Goal: Task Accomplishment & Management: Manage account settings

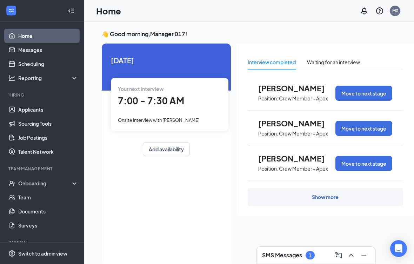
click at [53, 184] on div "Onboarding" at bounding box center [45, 182] width 54 height 7
click at [55, 200] on link "Overview" at bounding box center [48, 197] width 60 height 14
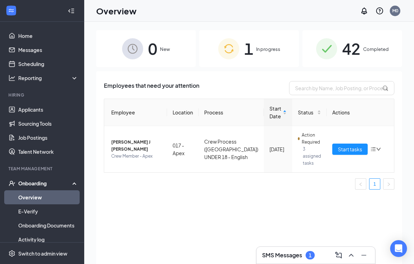
click at [147, 143] on span "[PERSON_NAME] J [PERSON_NAME]" at bounding box center [136, 145] width 50 height 14
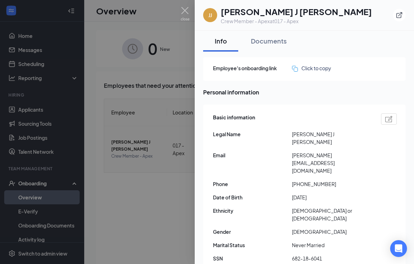
click at [267, 42] on div "Documents" at bounding box center [269, 40] width 36 height 9
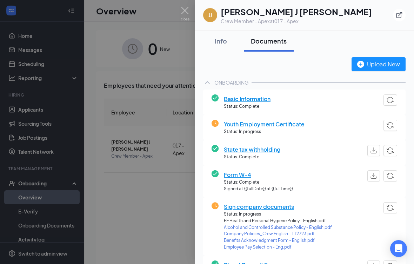
scroll to position [-2, 0]
click at [163, 211] on div at bounding box center [207, 132] width 414 height 264
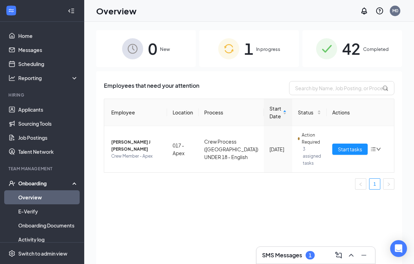
click at [163, 211] on div "Employees that need your attention Employee Location Process Start Date Status …" at bounding box center [249, 176] width 306 height 210
click at [48, 109] on link "Applicants" at bounding box center [48, 109] width 60 height 14
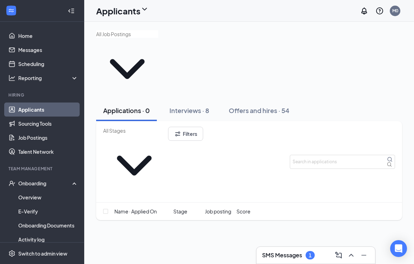
click at [192, 106] on div "Interviews · 8" at bounding box center [189, 110] width 40 height 9
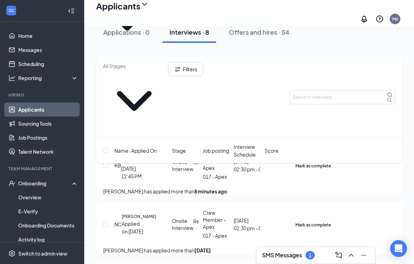
scroll to position [69, 0]
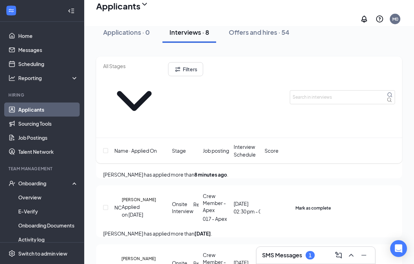
click at [388, 192] on div "NC [PERSON_NAME] Applied on [DATE] Onsite Interview Rescheduled Crew Member - A…" at bounding box center [249, 210] width 292 height 37
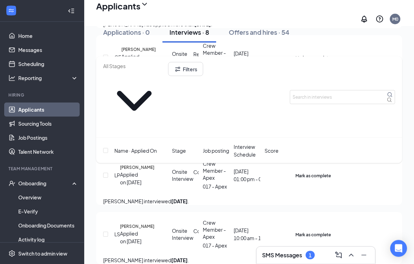
scroll to position [278, 0]
click at [330, 171] on icon "Ellipses" at bounding box center [330, 171] width 0 height 0
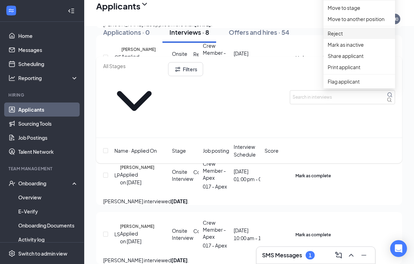
click at [362, 39] on li "Reject" at bounding box center [358, 33] width 71 height 11
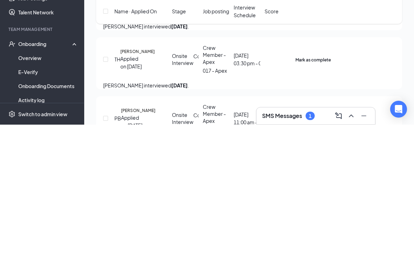
type textarea "Unavailable for the schedule needed"
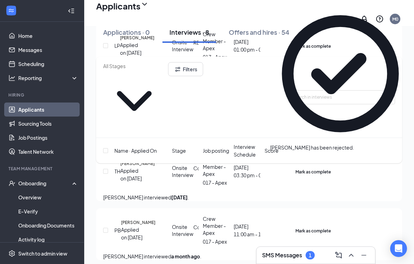
scroll to position [411, 0]
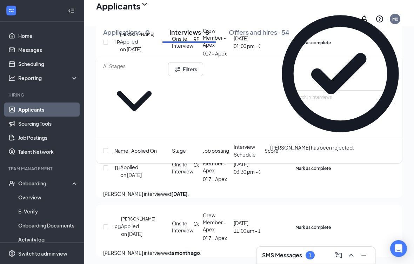
click at [399, 206] on div "PB [PERSON_NAME] Applied on [DATE] Onsite Interview Confirmed Crew Member - Ape…" at bounding box center [249, 230] width 306 height 52
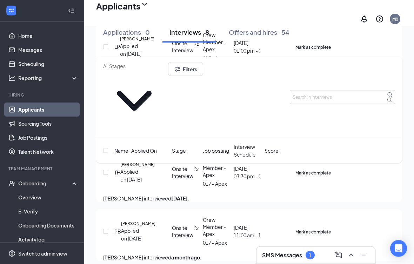
scroll to position [405, 0]
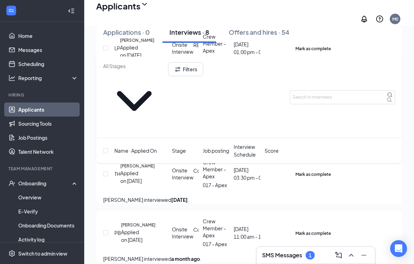
click at [330, 170] on icon "Ellipses" at bounding box center [330, 170] width 0 height 0
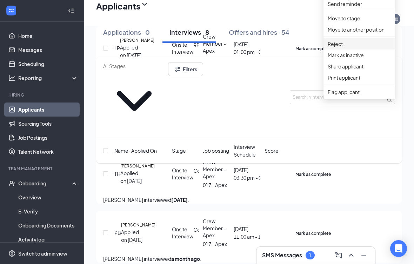
click at [360, 48] on p "Reject" at bounding box center [358, 44] width 63 height 8
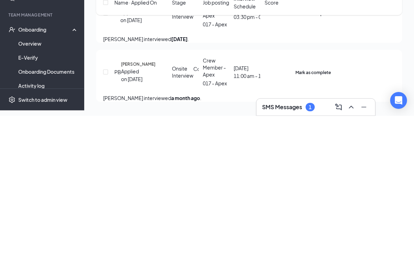
scroll to position [420, 0]
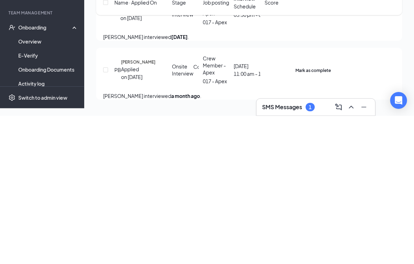
type textarea "Unavailable for schedule needed"
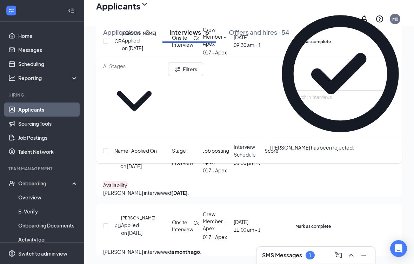
scroll to position [353, 0]
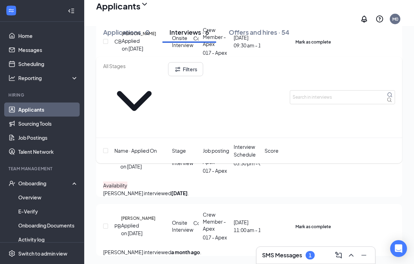
click at [400, 166] on div "TH [PERSON_NAME] Applied on [DATE] Onsite Interview REJECTED Crew Member - Apex…" at bounding box center [249, 167] width 306 height 60
click at [330, 222] on icon "Ellipses" at bounding box center [330, 222] width 0 height 0
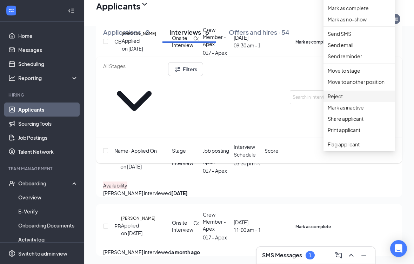
click at [368, 102] on li "Reject" at bounding box center [358, 95] width 71 height 11
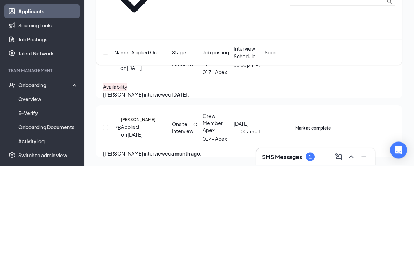
type textarea "Unavailable for the shift needs"
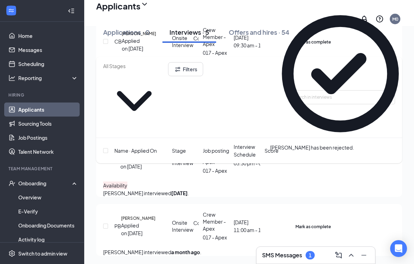
scroll to position [216, 0]
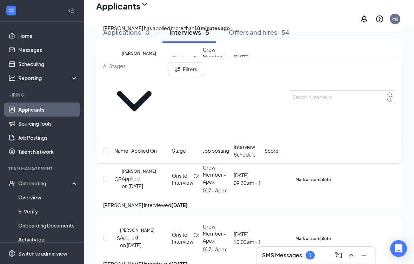
click at [330, 175] on icon "Ellipses" at bounding box center [330, 175] width 0 height 0
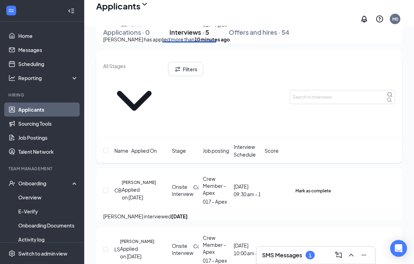
scroll to position [207, 0]
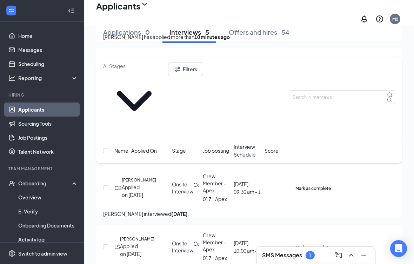
click at [330, 184] on icon "Ellipses" at bounding box center [330, 184] width 0 height 0
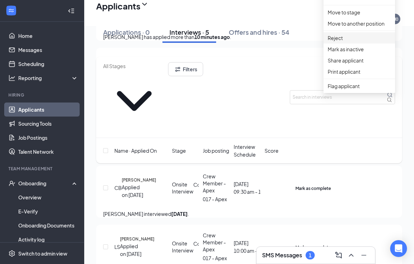
click at [360, 42] on p "Reject" at bounding box center [358, 38] width 63 height 8
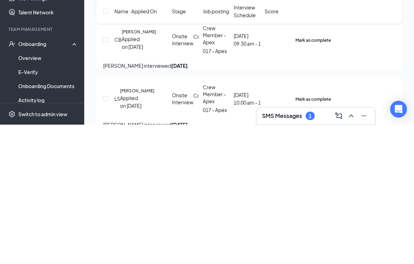
type textarea "Unavailable for the schedule needed"
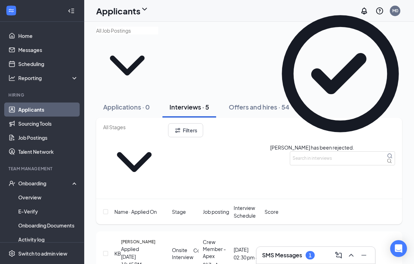
scroll to position [0, 0]
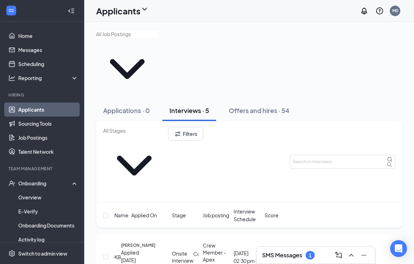
click at [214, 100] on button "Interviews · 5" at bounding box center [189, 110] width 54 height 21
click at [213, 100] on button "Interviews · 5" at bounding box center [189, 110] width 54 height 21
